Goal: Task Accomplishment & Management: Complete application form

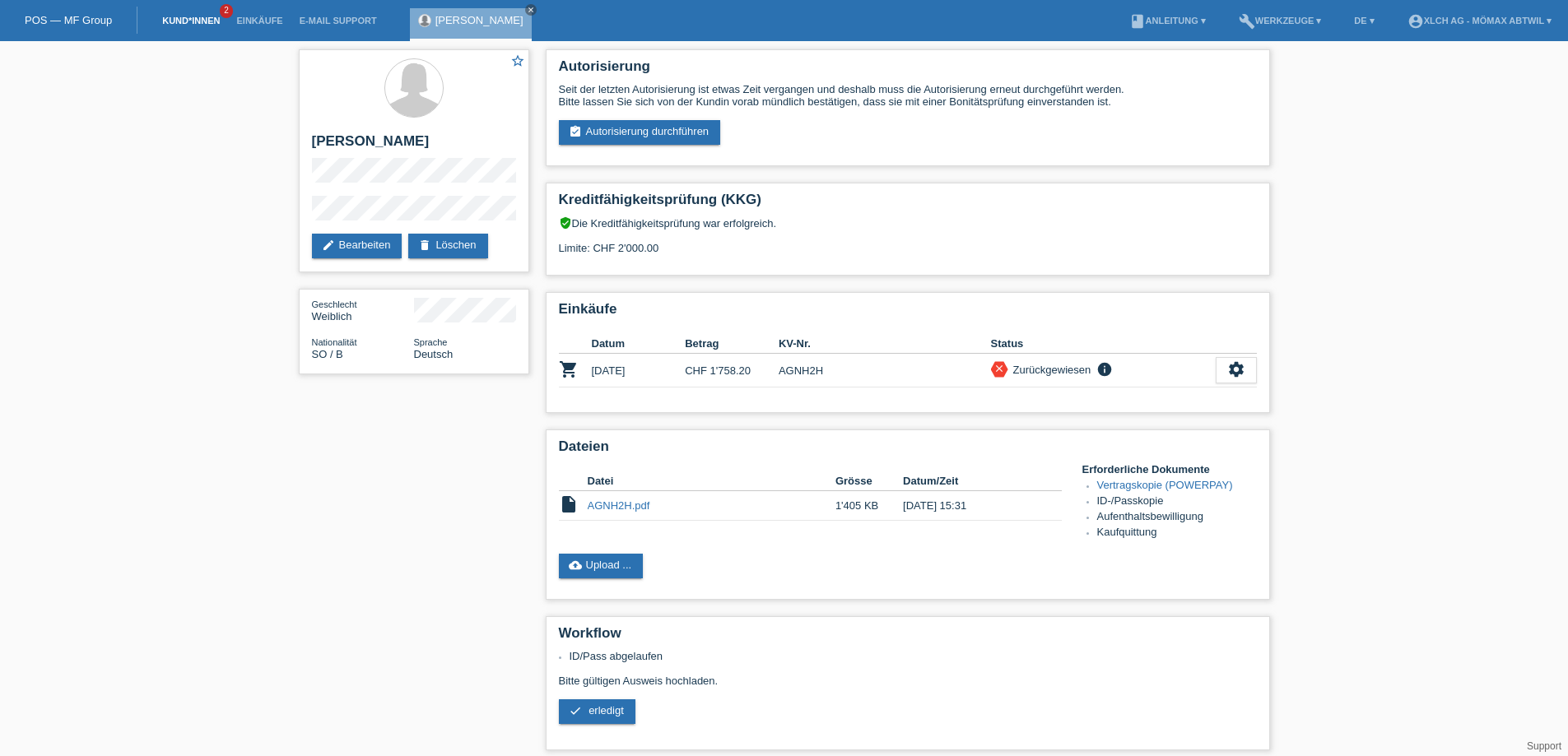
click at [190, 17] on link "Kund*innen" at bounding box center [191, 20] width 74 height 10
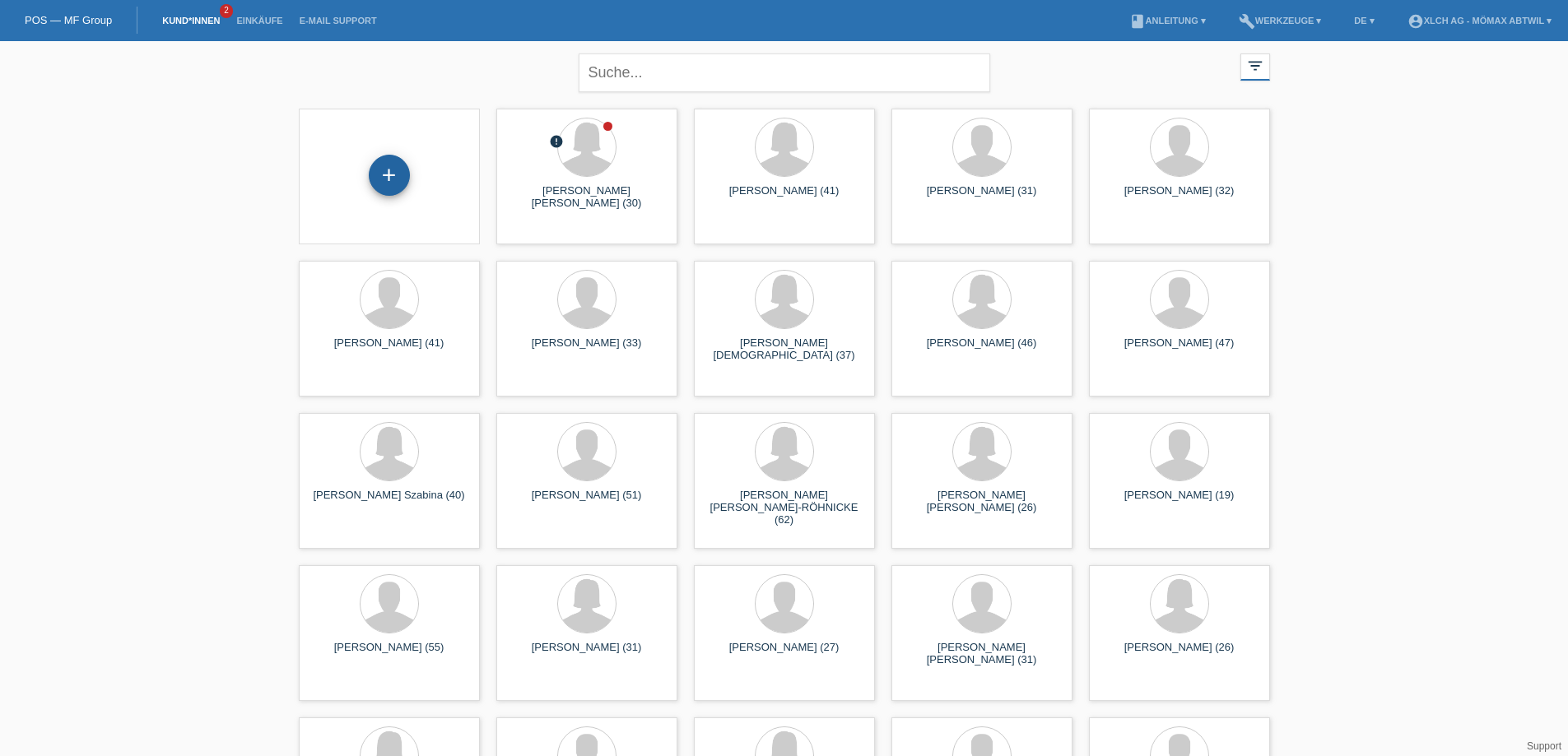
click at [400, 176] on div "+" at bounding box center [389, 175] width 41 height 41
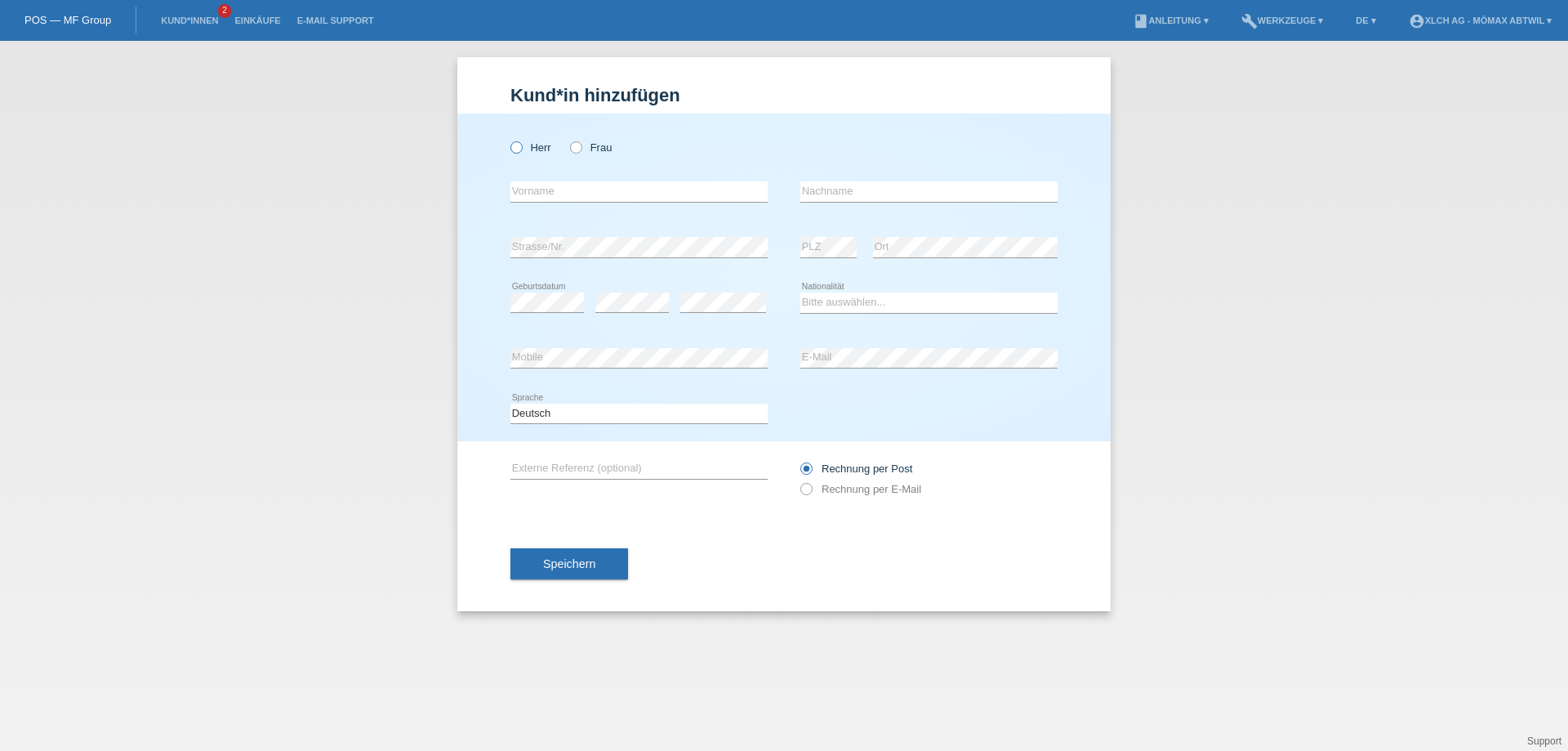
click at [524, 147] on label "Herr" at bounding box center [531, 147] width 41 height 13
click at [521, 147] on input "Herr" at bounding box center [516, 146] width 11 height 11
radio input "true"
click at [534, 195] on input "text" at bounding box center [639, 192] width 258 height 20
click at [518, 193] on input "ferhat" at bounding box center [639, 192] width 258 height 20
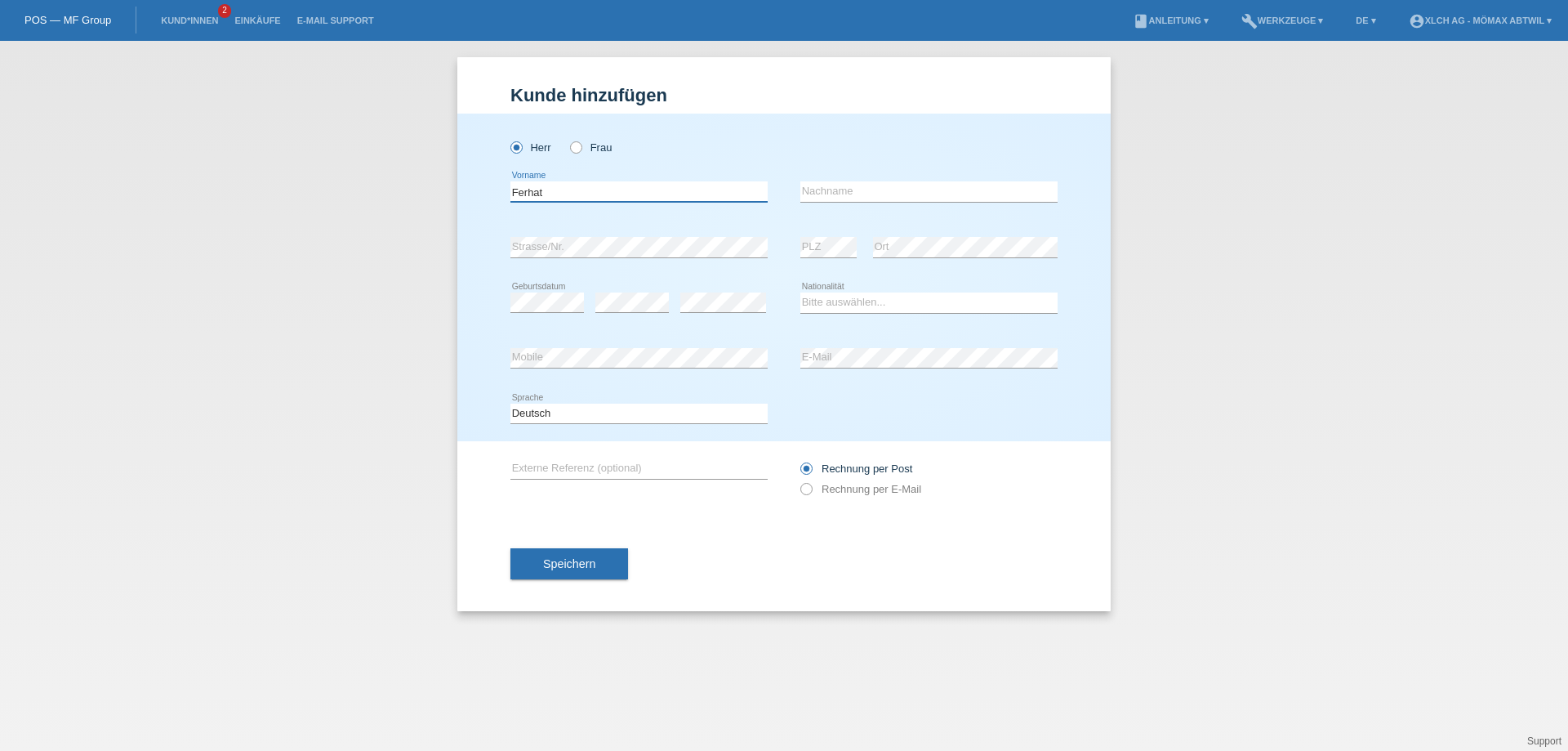
type input "Ferhat"
click at [836, 197] on input "text" at bounding box center [929, 192] width 258 height 20
type input "Köse"
click at [811, 301] on select "Bitte auswählen... Schweiz Deutschland Liechtenstein Österreich ------------ Af…" at bounding box center [929, 302] width 258 height 19
select select "DE"
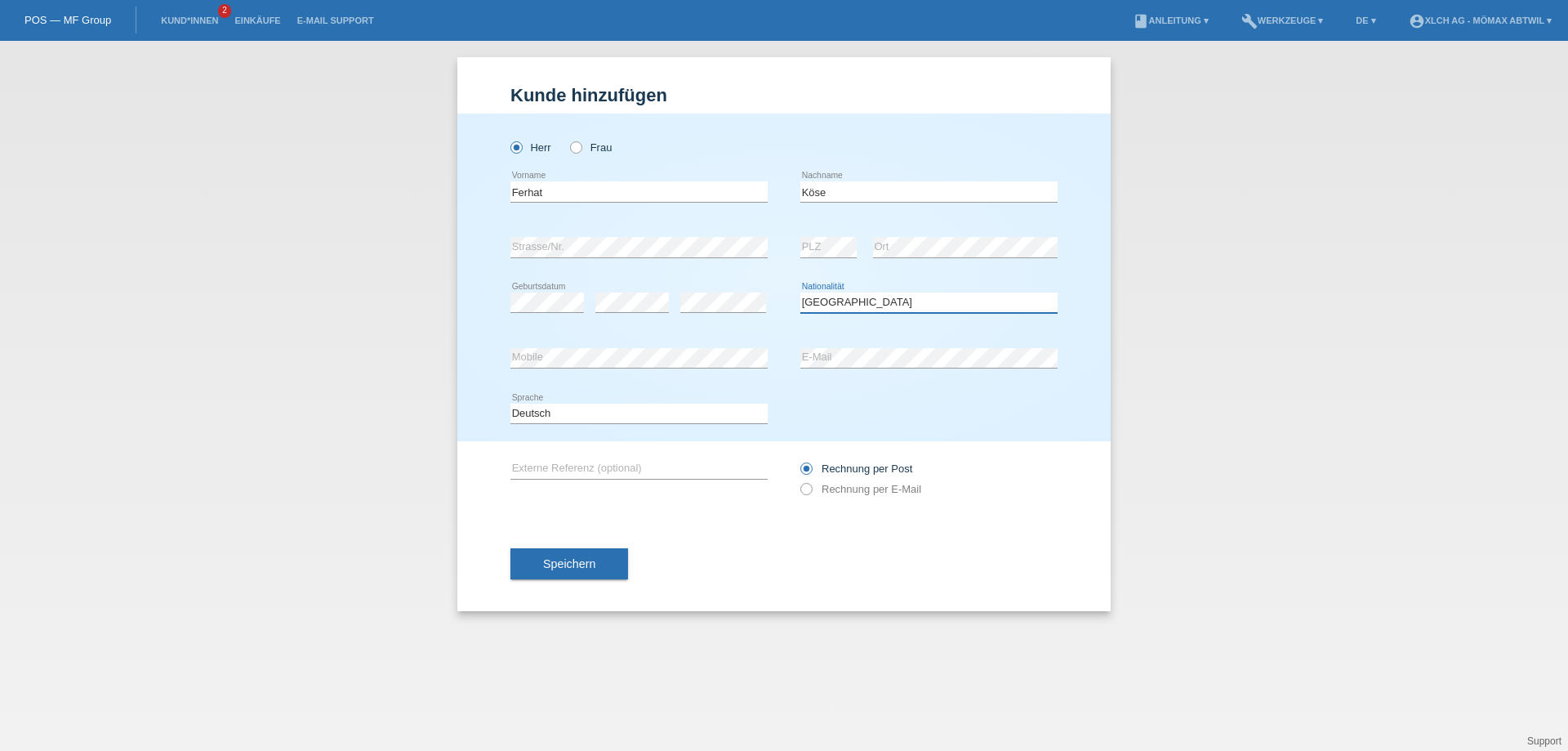
click at [800, 292] on select "Bitte auswählen... Schweiz Deutschland Liechtenstein Österreich ------------ Af…" at bounding box center [929, 302] width 258 height 19
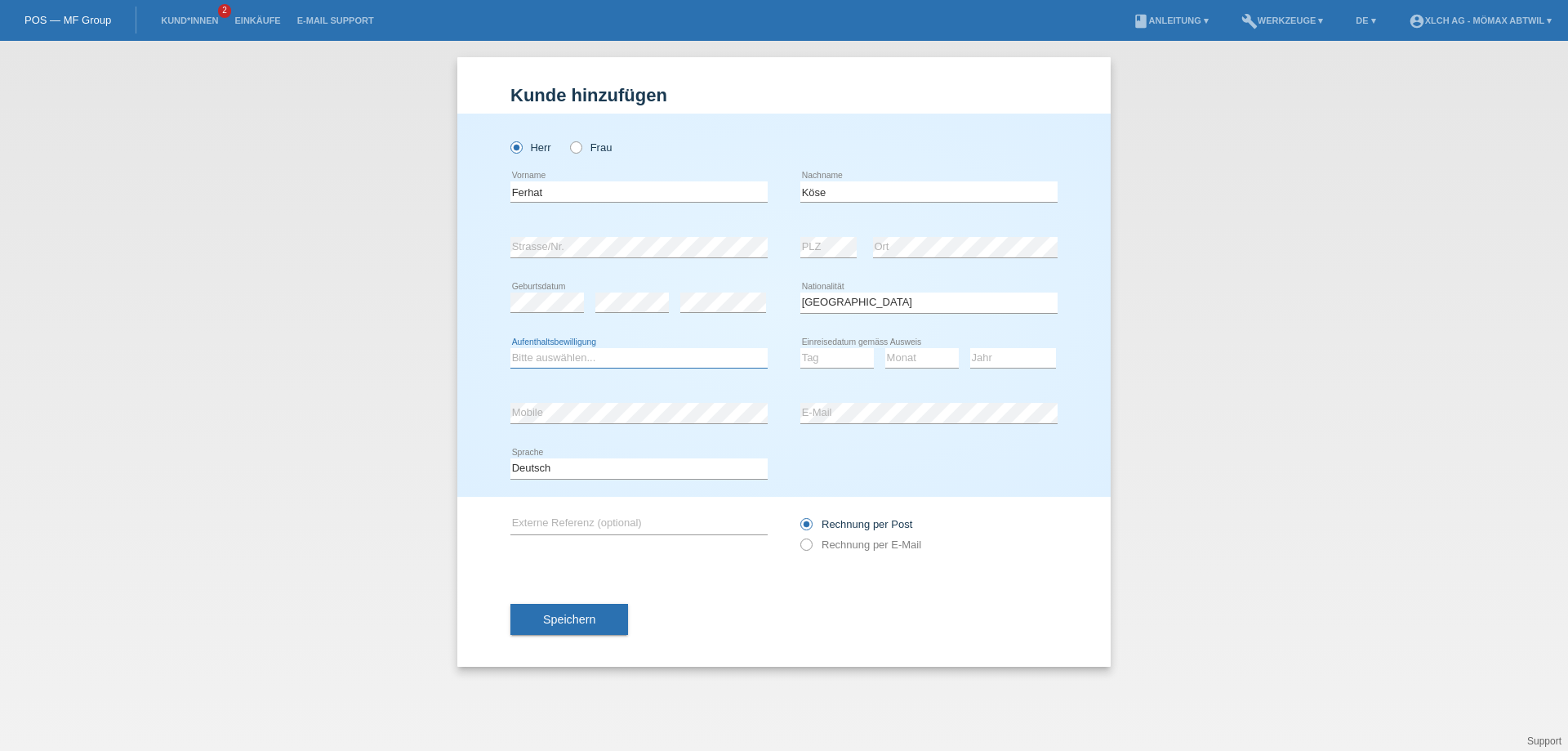
click at [537, 361] on select "Bitte auswählen... C B B - Flüchtlingsstatus Andere" at bounding box center [639, 357] width 258 height 19
select select "C"
click at [511, 348] on select "Bitte auswählen... C B B - Flüchtlingsstatus Andere" at bounding box center [639, 357] width 258 height 19
click at [820, 355] on select "Tag 01 02 03 04 05 06 07 08 09 10 11" at bounding box center [837, 357] width 73 height 19
select select "01"
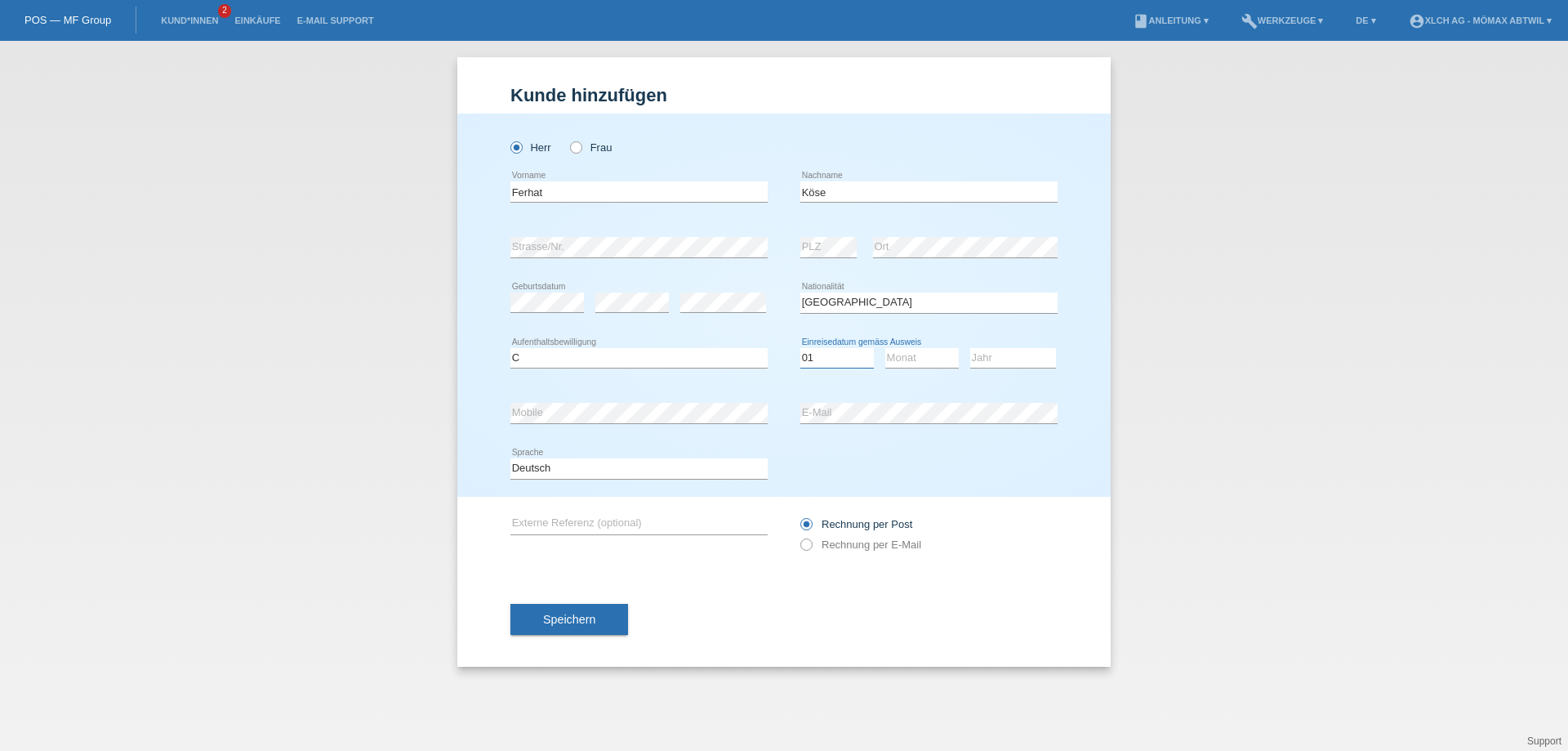
click at [800, 348] on select "Tag 01 02 03 04 05 06 07 08 09 10 11" at bounding box center [837, 357] width 73 height 19
click at [896, 360] on select "Monat 01 02 03 04 05 06 07 08 09 10 11" at bounding box center [922, 357] width 73 height 19
select select "07"
click at [886, 348] on select "Monat 01 02 03 04 05 06 07 08 09 10 11" at bounding box center [922, 357] width 73 height 19
click at [1004, 356] on select "Jahr 2025 2024 2023 2022 2021 2020 2019 2018 2017 2016 2015 2014 2013 2012 2011…" at bounding box center [1013, 357] width 86 height 19
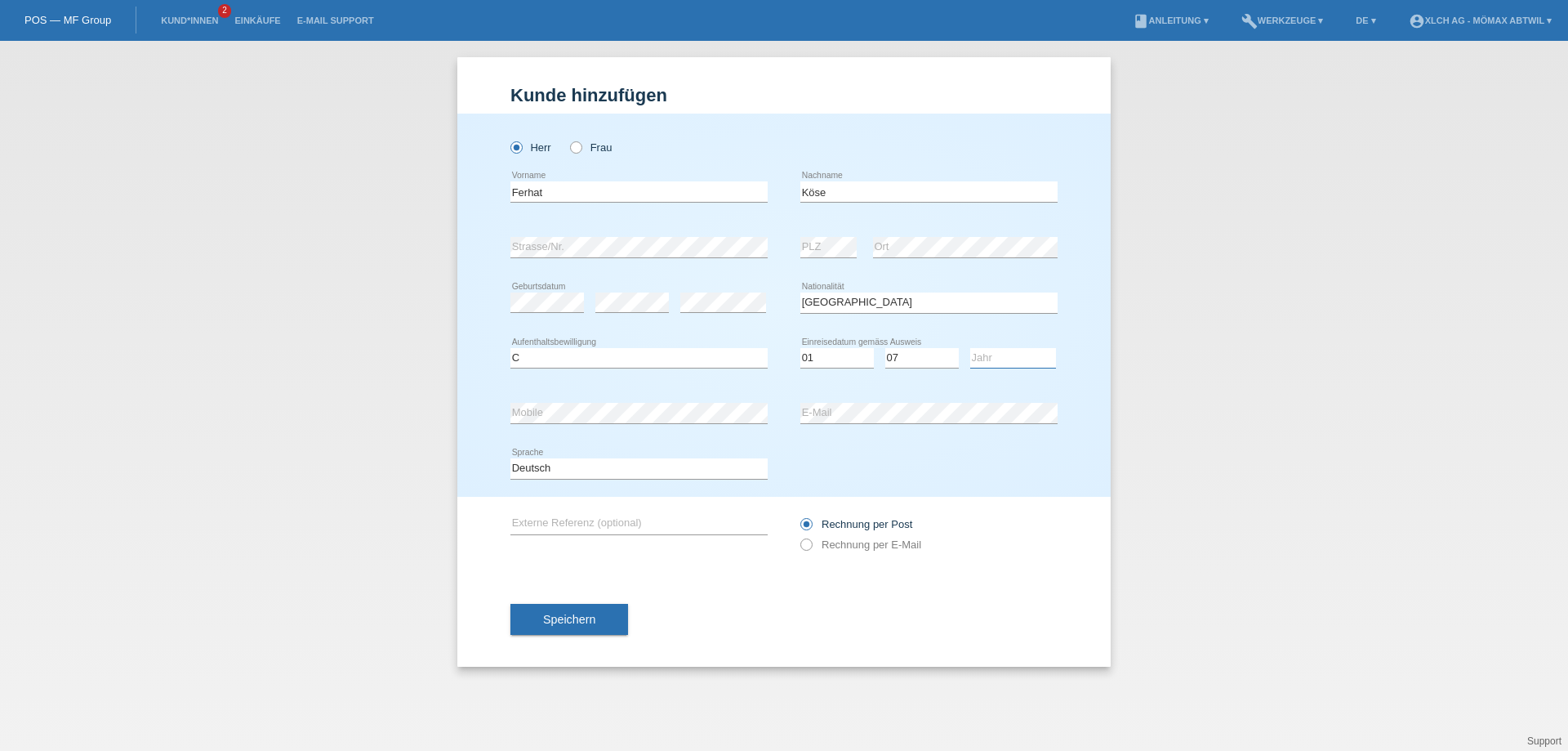
select select "2020"
click at [970, 348] on select "Jahr 2025 2024 2023 2022 2021 2020 2019 2018 2017 2016 2015 2014 2013 2012 2011…" at bounding box center [1013, 357] width 86 height 19
click at [798, 536] on icon at bounding box center [798, 536] width 0 height 0
click at [806, 544] on input "Rechnung per E-Mail" at bounding box center [806, 548] width 11 height 20
radio input "true"
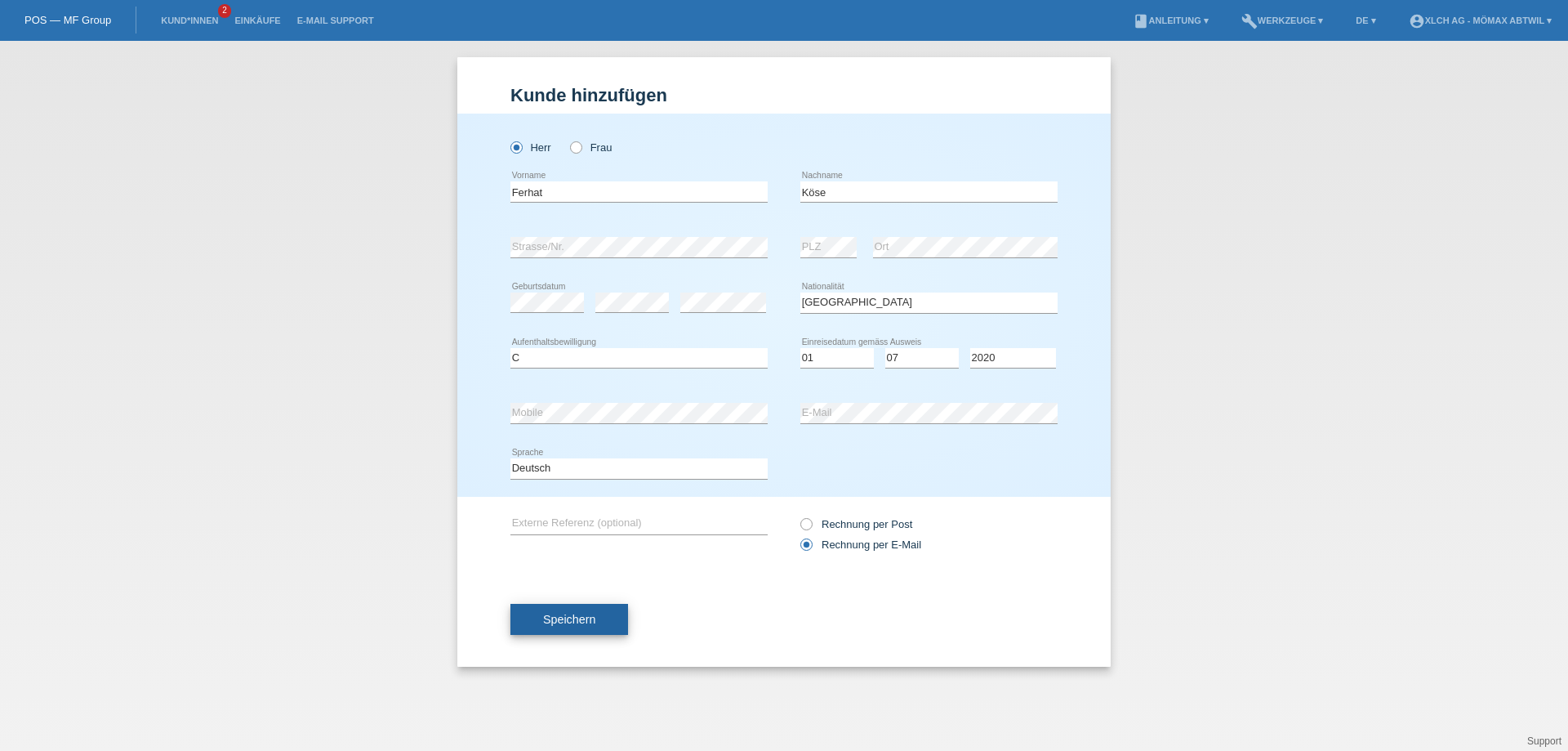
click at [605, 614] on button "Speichern" at bounding box center [569, 619] width 117 height 31
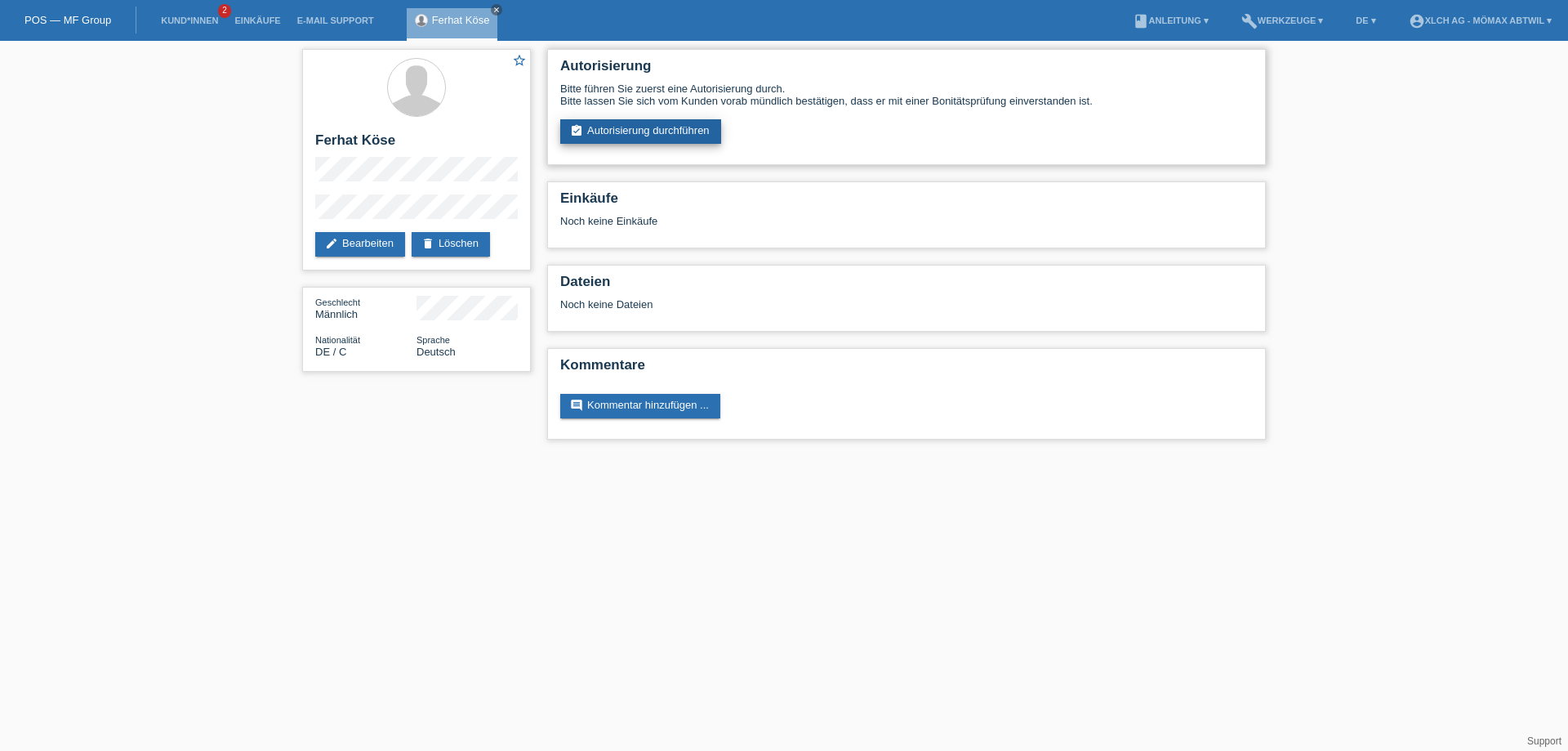
click at [643, 131] on link "assignment_turned_in Autorisierung durchführen" at bounding box center [641, 131] width 161 height 24
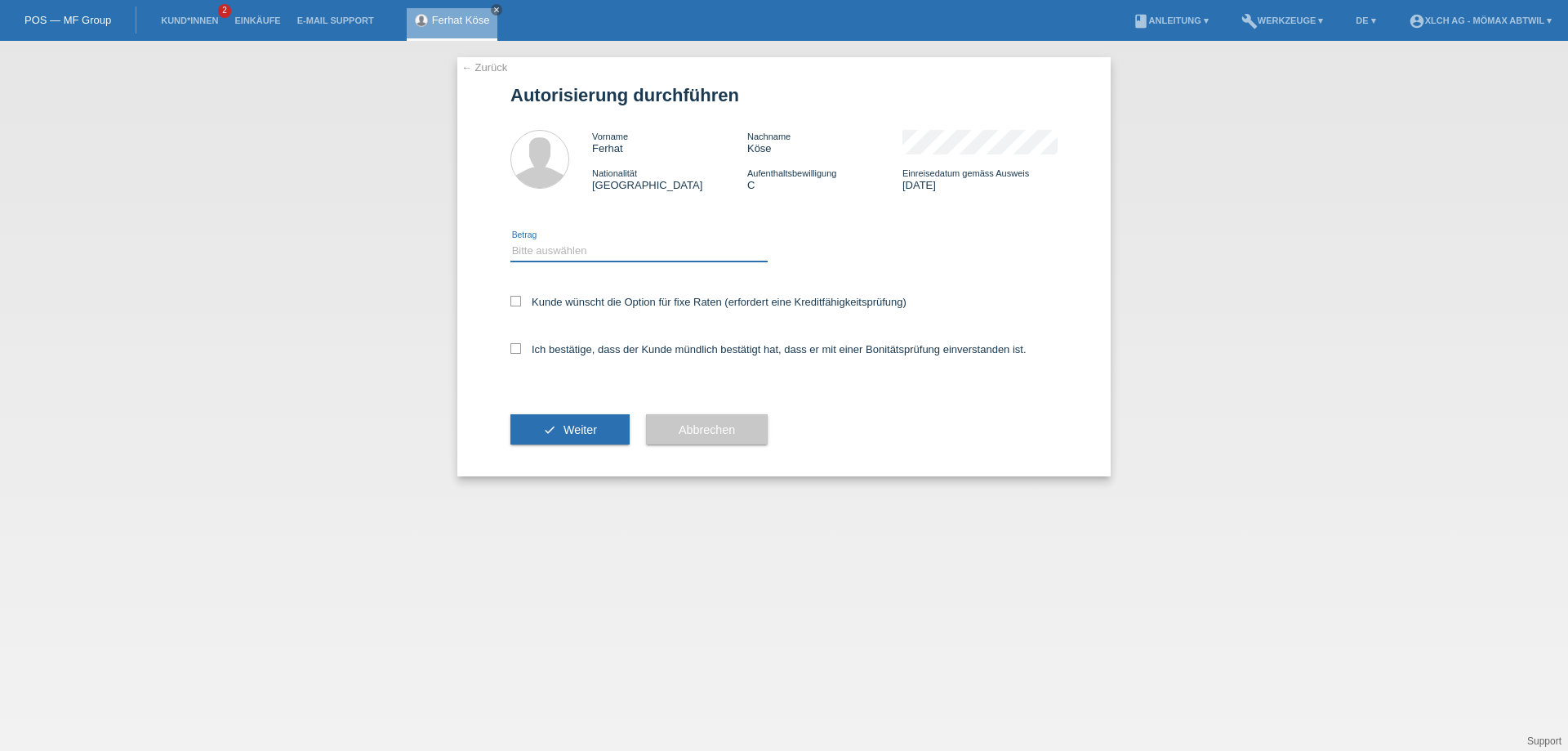
click at [576, 255] on select "Bitte auswählen CHF 1.00 - CHF 499.00 CHF 500.00 - CHF 1'999.00 CHF 2'000.00 - …" at bounding box center [639, 250] width 258 height 19
select select "3"
click at [511, 241] on select "Bitte auswählen CHF 1.00 - CHF 499.00 CHF 500.00 - CHF 1'999.00 CHF 2'000.00 - …" at bounding box center [639, 250] width 258 height 19
click at [518, 346] on icon at bounding box center [516, 348] width 11 height 11
click at [518, 346] on input "Ich bestätige, dass der Kunde mündlich bestätigt hat, dass er mit einer Bonität…" at bounding box center [516, 348] width 11 height 11
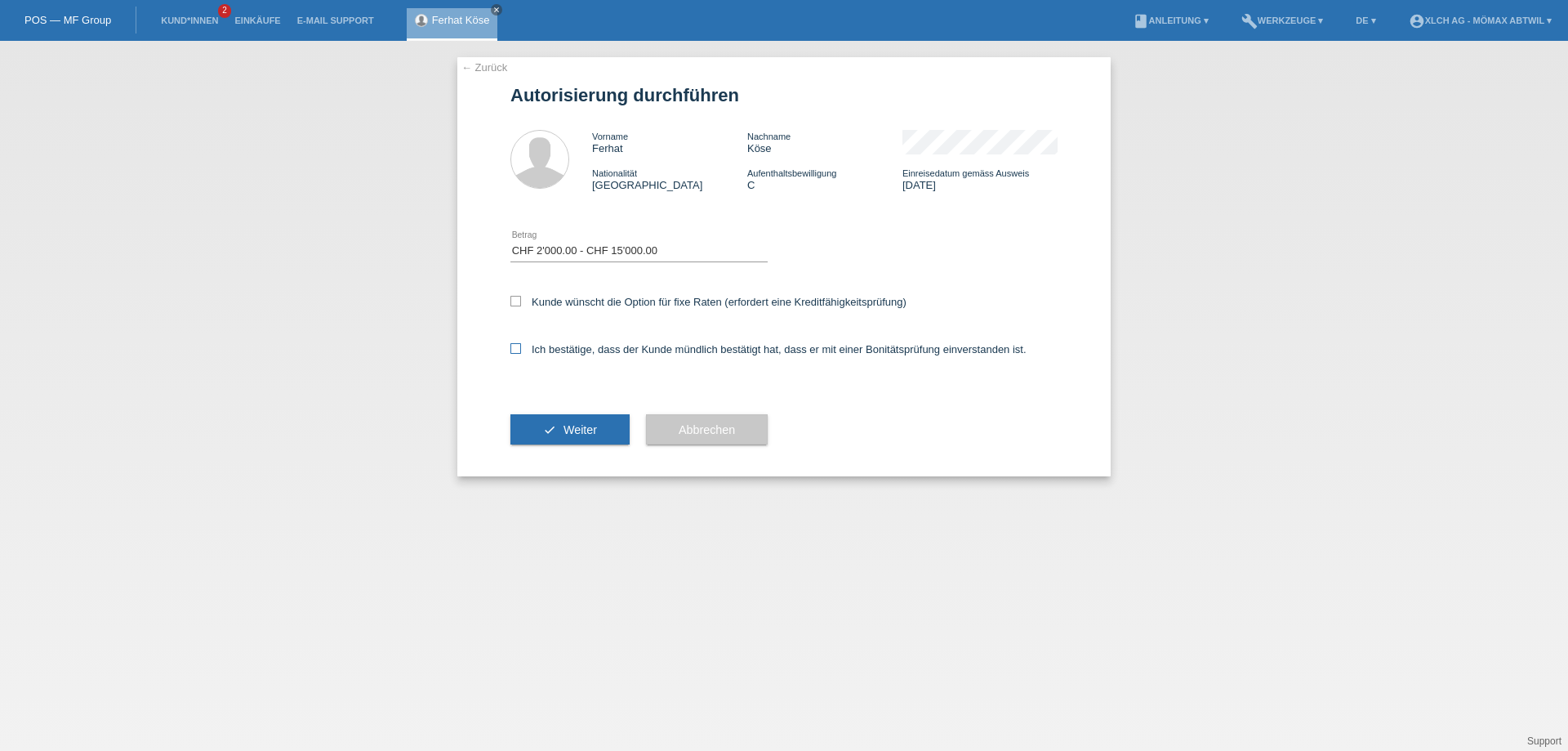
checkbox input "true"
click at [514, 302] on icon at bounding box center [516, 301] width 11 height 11
click at [514, 302] on input "Kunde wünscht die Option für fixe Raten (erfordert eine Kreditfähigkeitsprüfung)" at bounding box center [516, 301] width 11 height 11
click at [511, 297] on icon at bounding box center [516, 301] width 11 height 11
click at [511, 297] on input "Kunde wünscht die Option für fixe Raten (erfordert eine Kreditfähigkeitsprüfung)" at bounding box center [516, 301] width 11 height 11
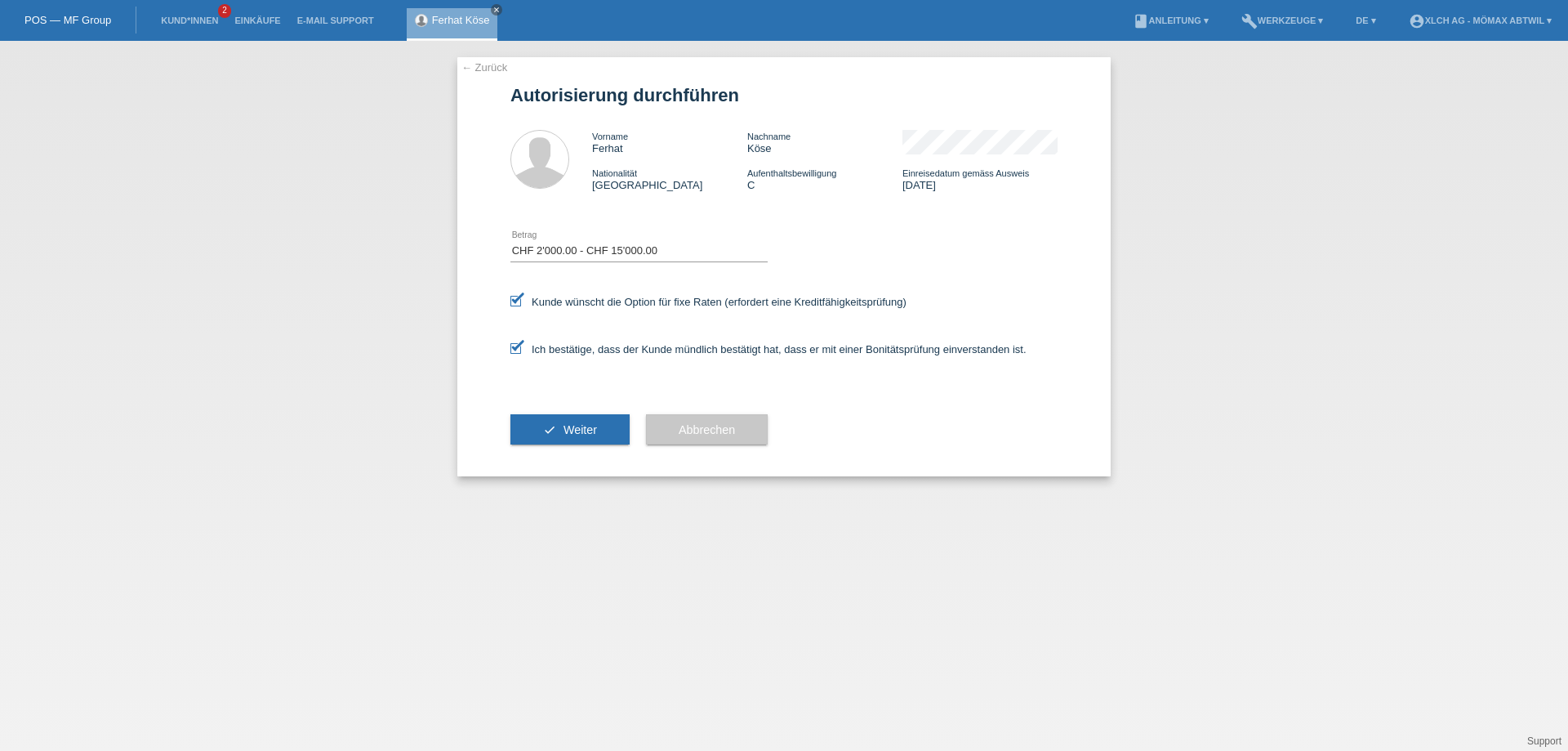
checkbox input "false"
click at [564, 435] on span "Weiter" at bounding box center [580, 429] width 34 height 13
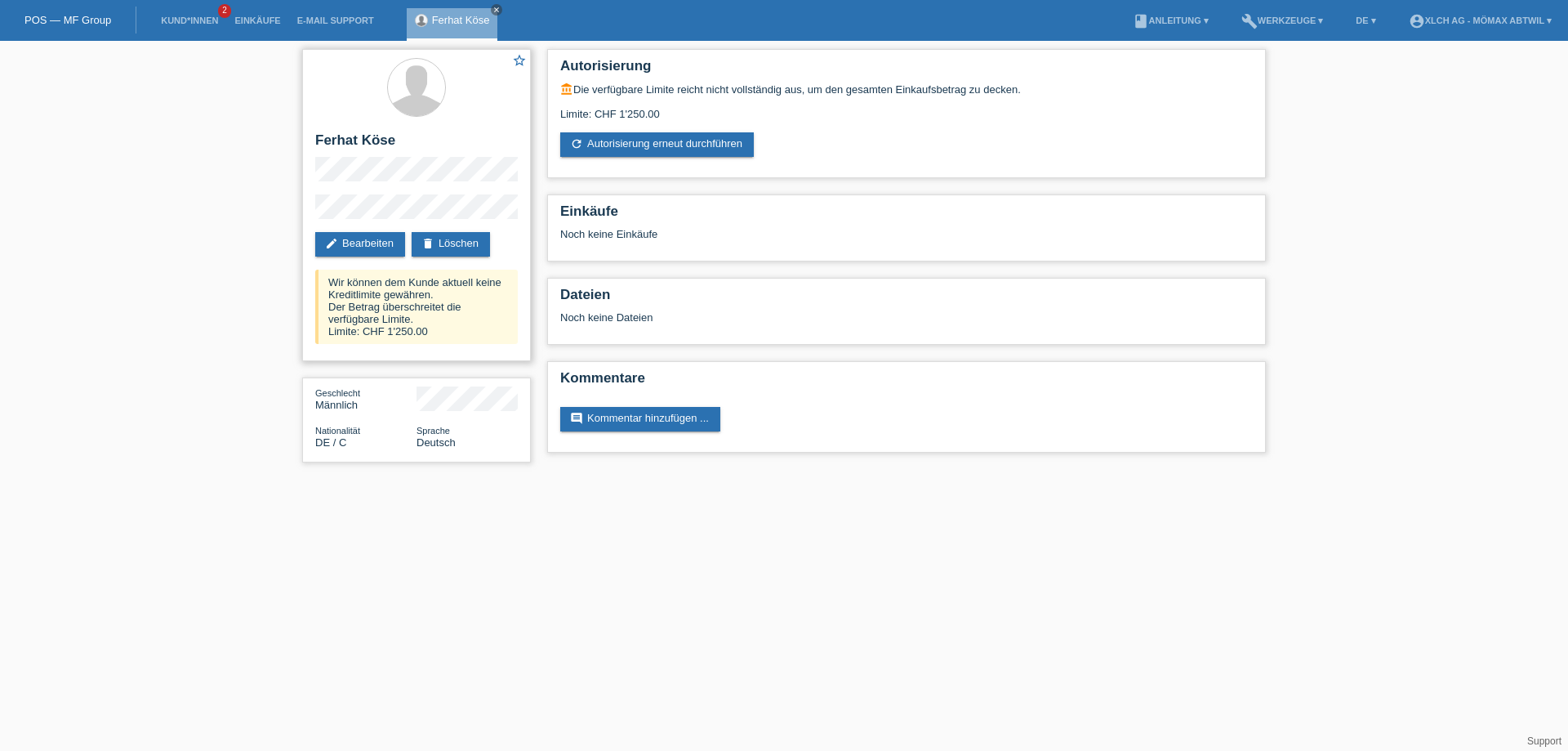
click at [317, 192] on div "star_border [PERSON_NAME] edit Bearbeiten delete Löschen Wir können dem Kunde a…" at bounding box center [416, 205] width 229 height 313
click at [314, 173] on div "star_border [PERSON_NAME] edit Bearbeiten delete Löschen Wir können dem Kunde a…" at bounding box center [416, 205] width 229 height 313
